Goal: Transaction & Acquisition: Obtain resource

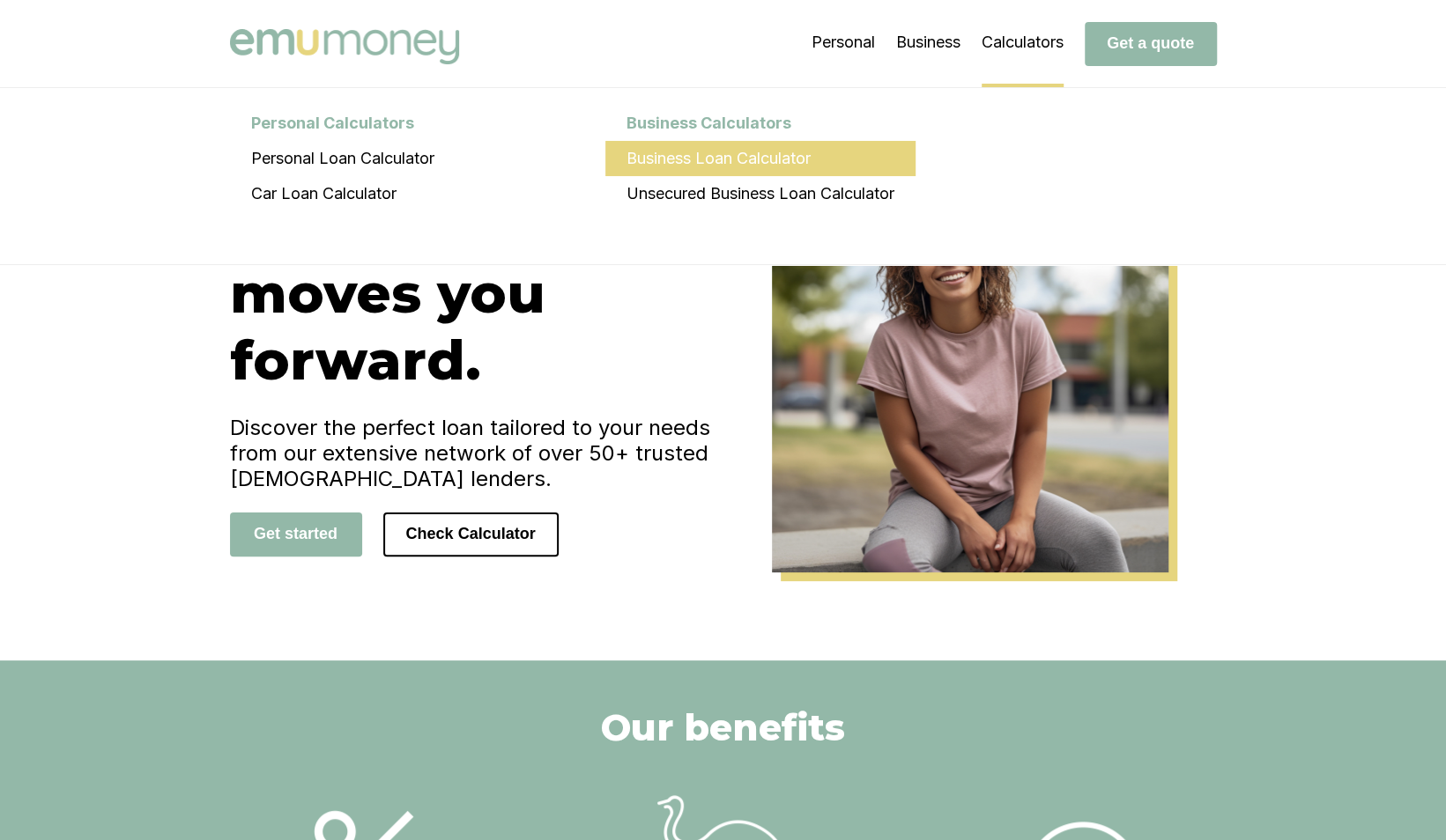
click at [708, 167] on li "Business Loan Calculator" at bounding box center [760, 159] width 310 height 35
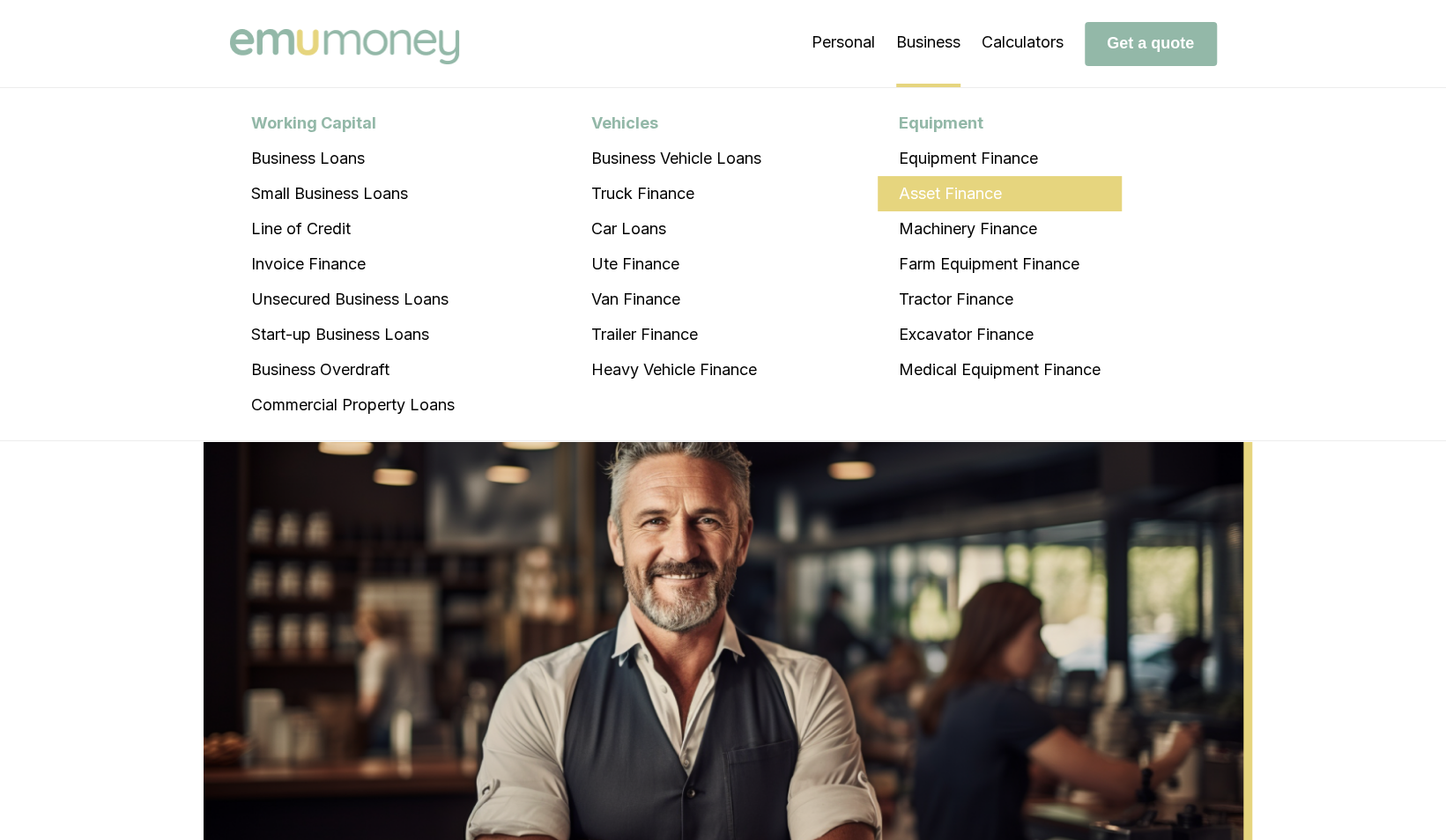
click at [955, 194] on li "Asset Finance" at bounding box center [999, 194] width 244 height 35
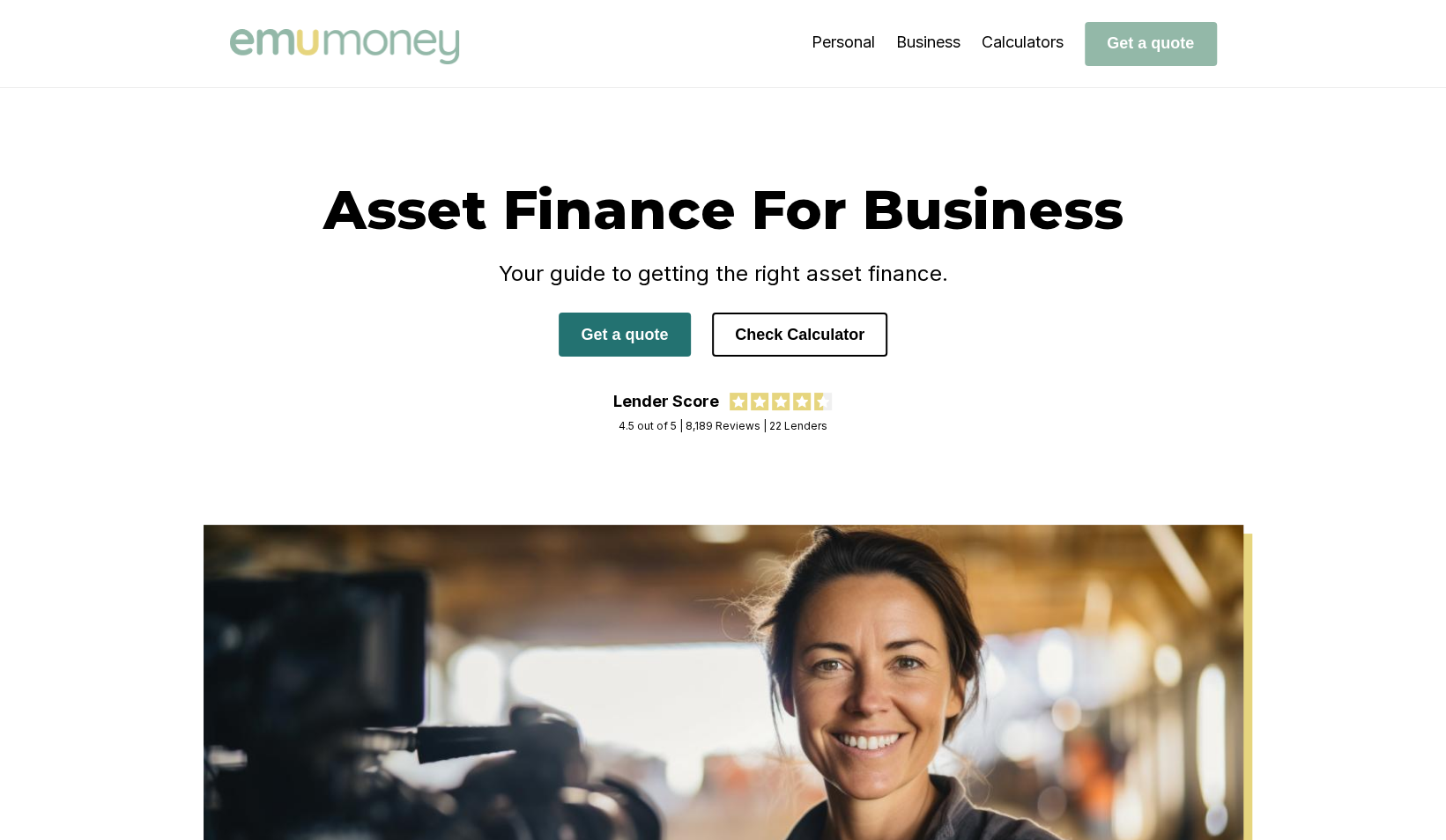
click at [614, 338] on button "Get a quote" at bounding box center [624, 335] width 132 height 44
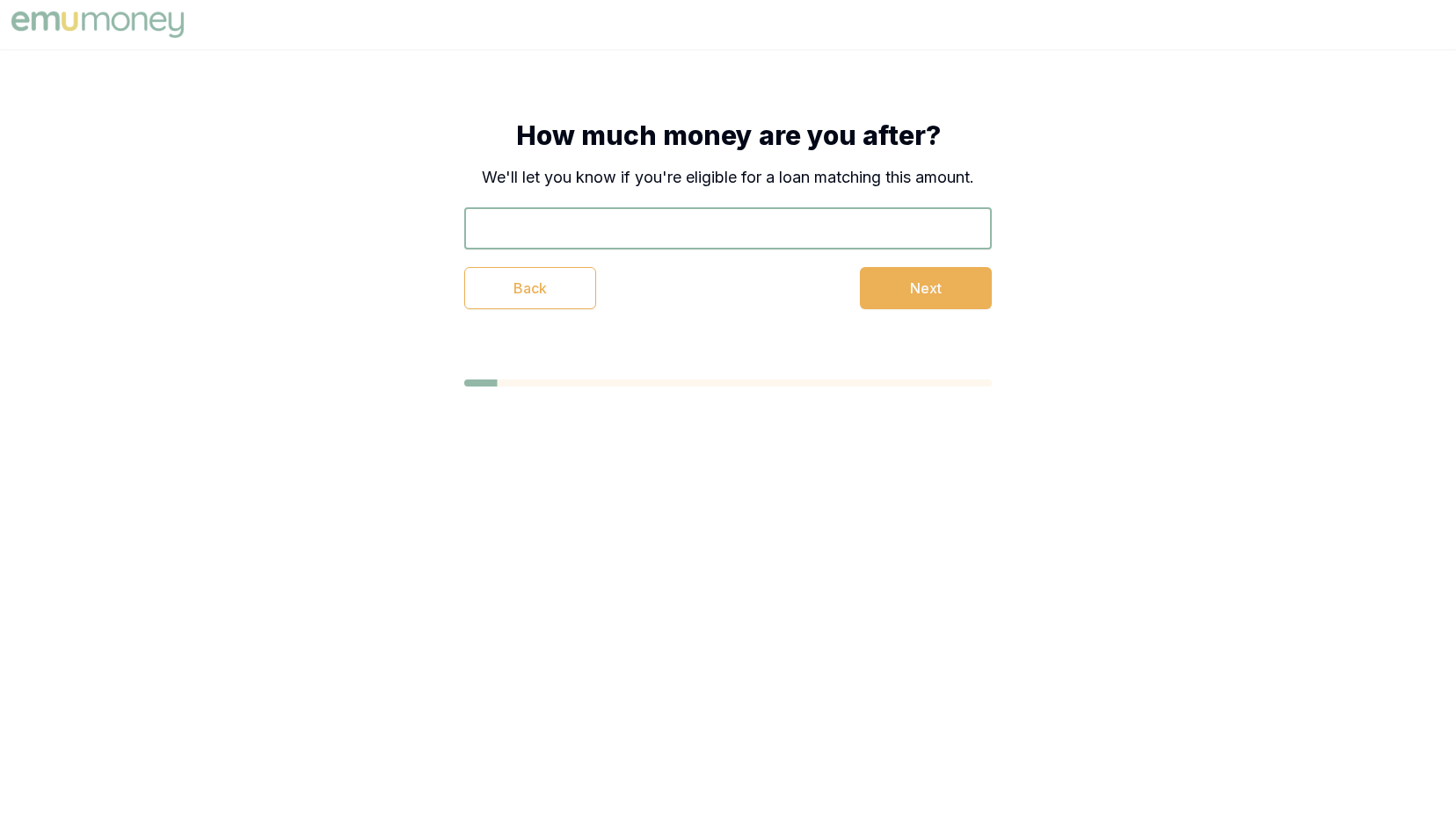
click at [709, 228] on input "text" at bounding box center [728, 229] width 528 height 42
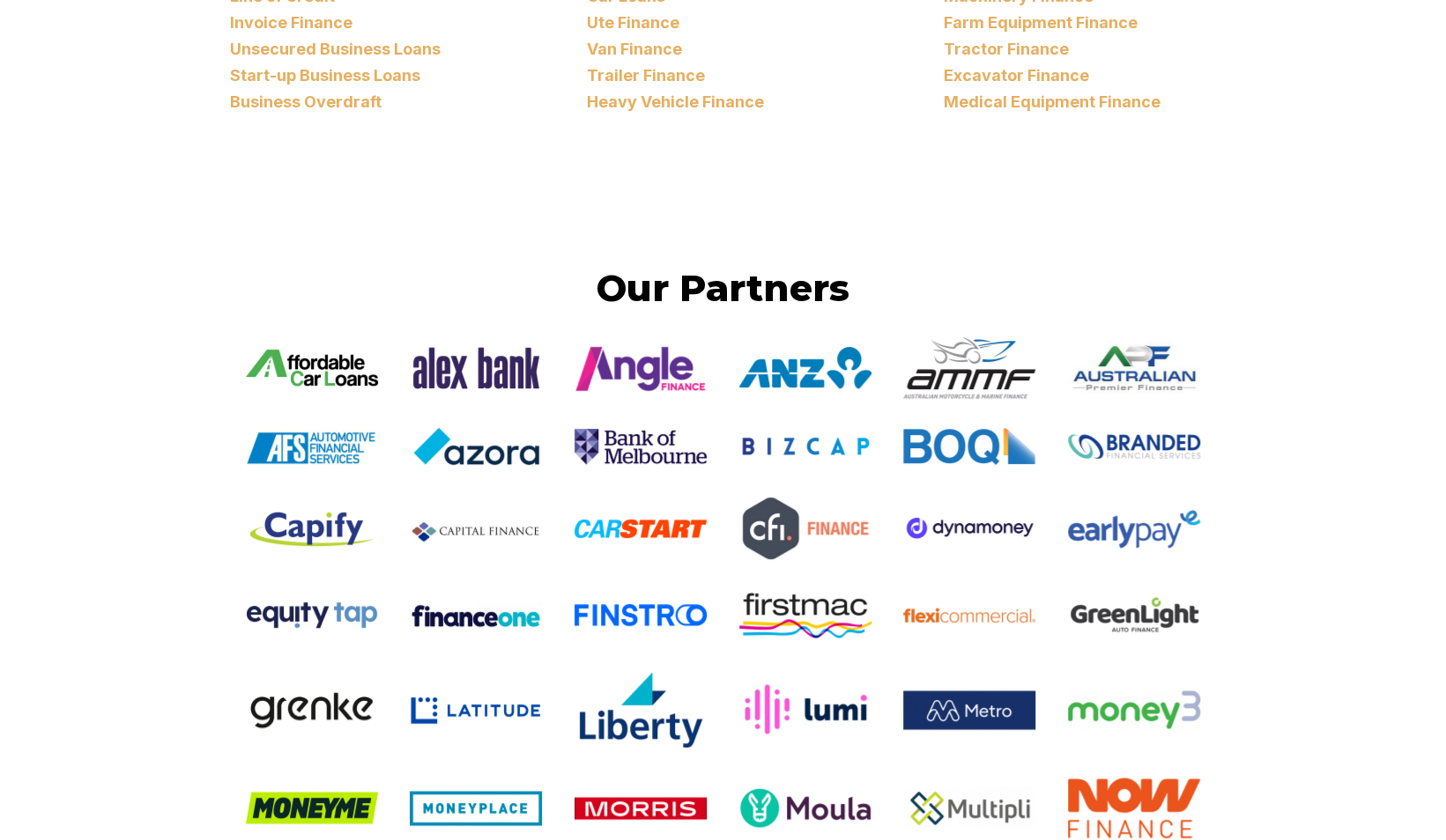
scroll to position [2730, 0]
